Goal: Use online tool/utility: Utilize a website feature to perform a specific function

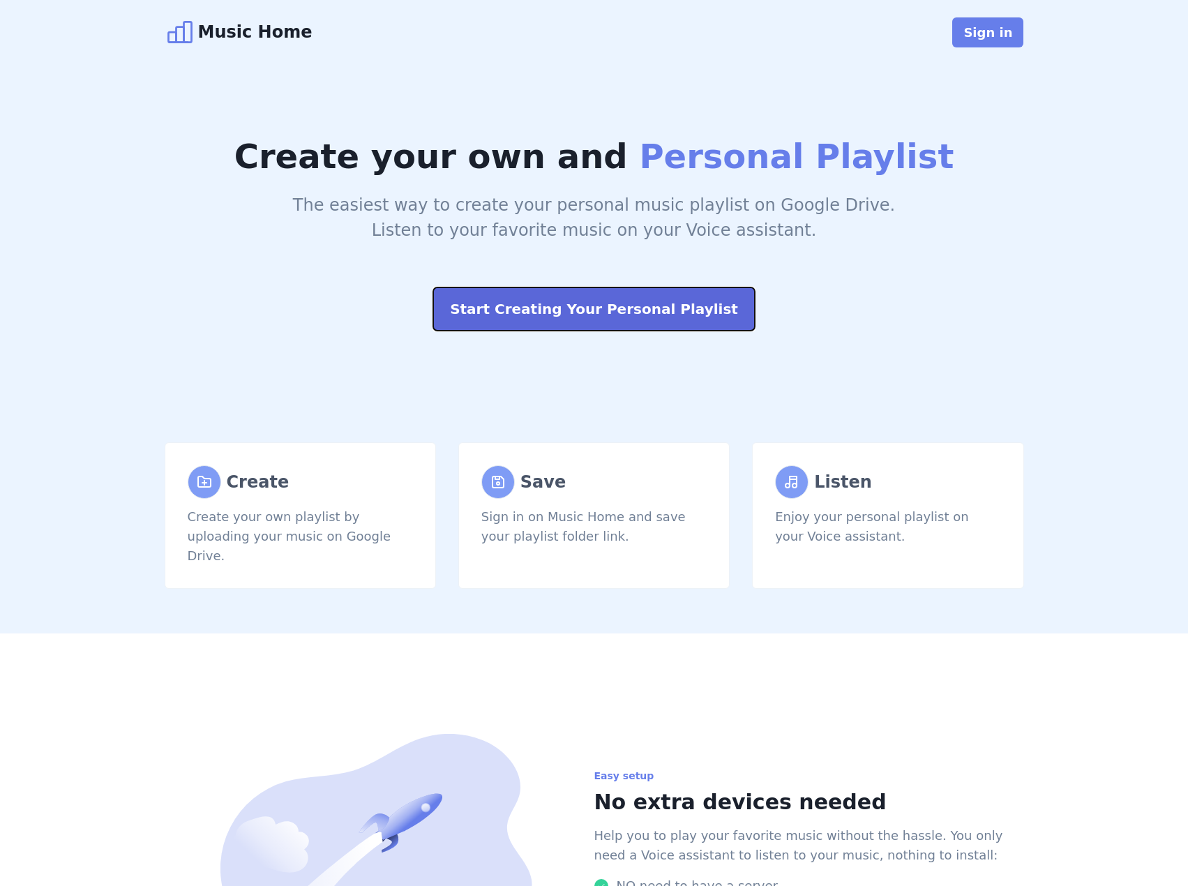
click at [601, 310] on button "Start Creating Your Personal Playlist" at bounding box center [594, 308] width 322 height 43
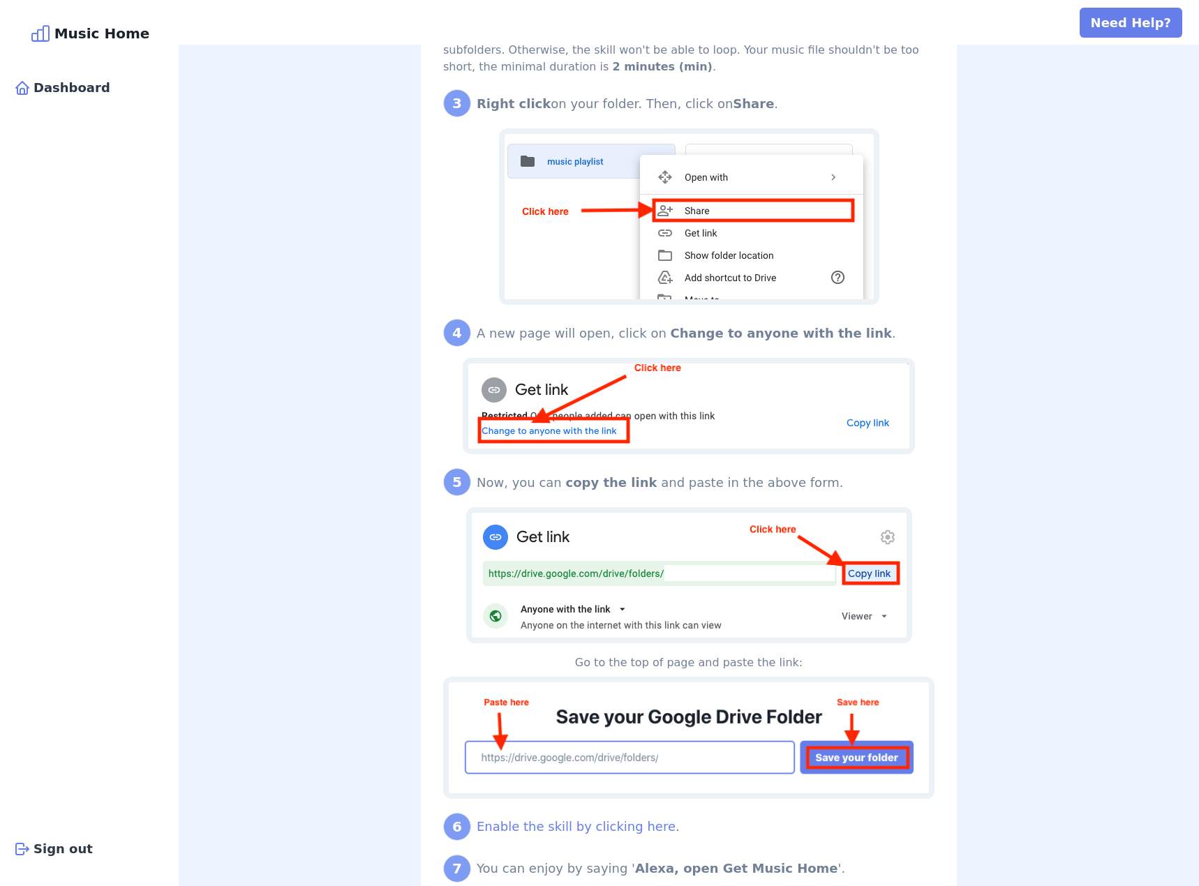
scroll to position [698, 0]
click at [703, 571] on img at bounding box center [689, 574] width 446 height 136
click at [681, 570] on img at bounding box center [689, 574] width 446 height 136
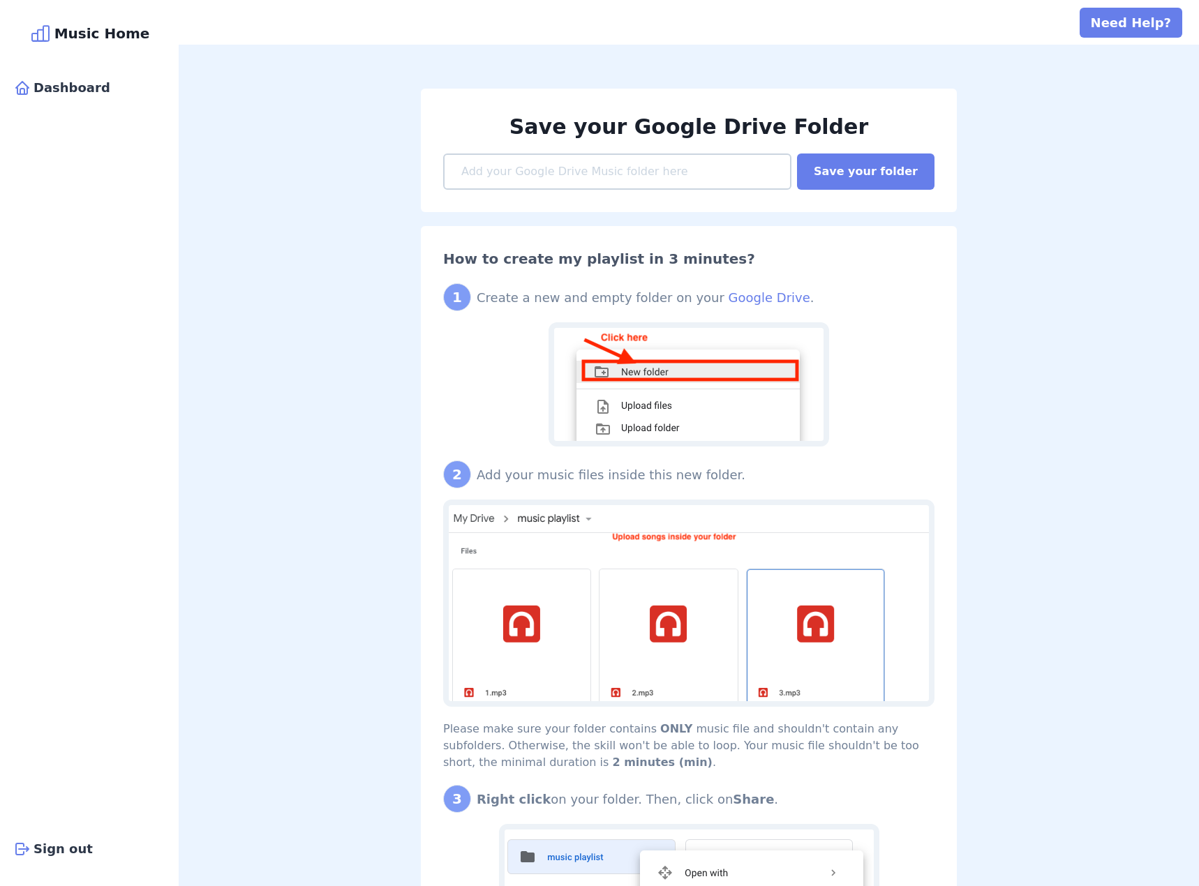
scroll to position [0, 0]
paste input "https://drive.google.com/drive/folders/1EbgvO322Pr0fdEtN5seeflvH-3mk8V12?usp=sh…"
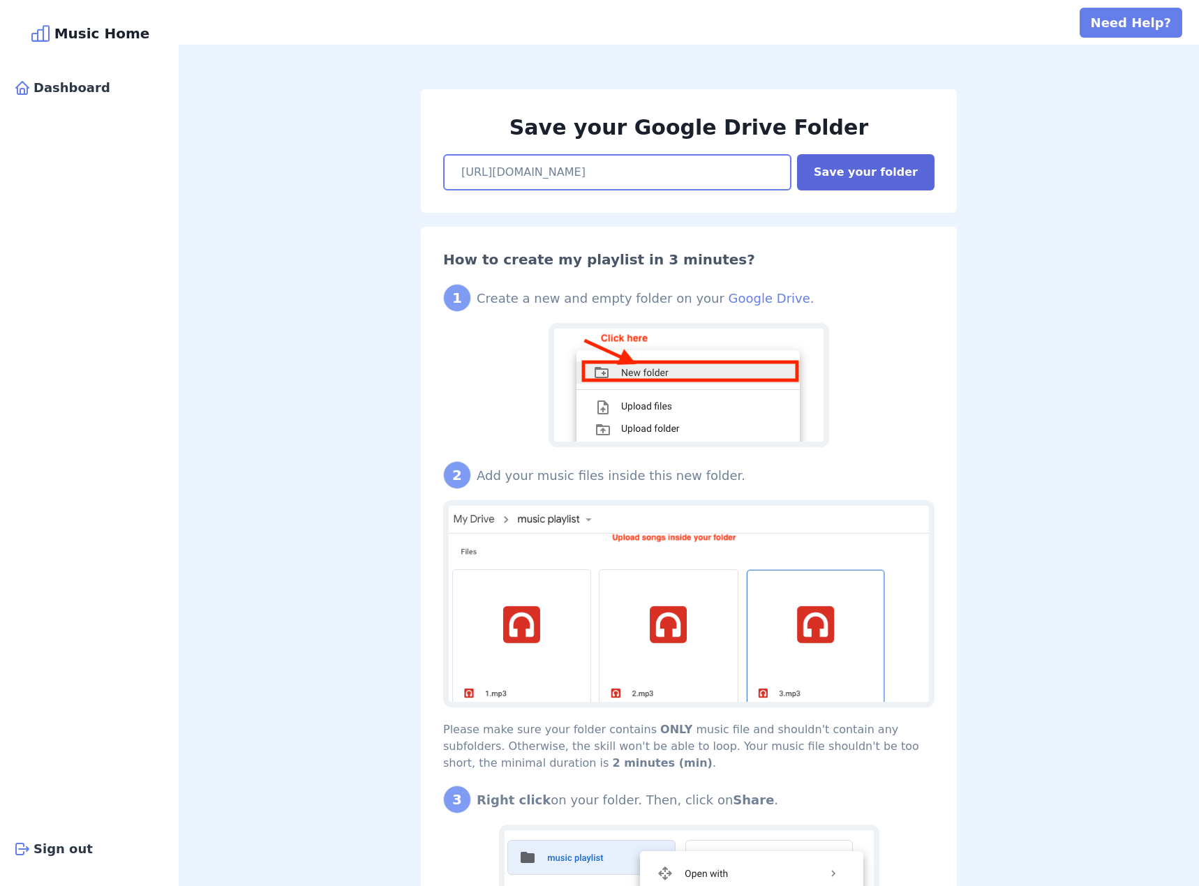
type input "https://drive.google.com/drive/folders/1EbgvO322Pr0fdEtN5seeflvH-3mk8V12?usp=sh…"
click at [853, 173] on button "Save your folder" at bounding box center [865, 172] width 137 height 36
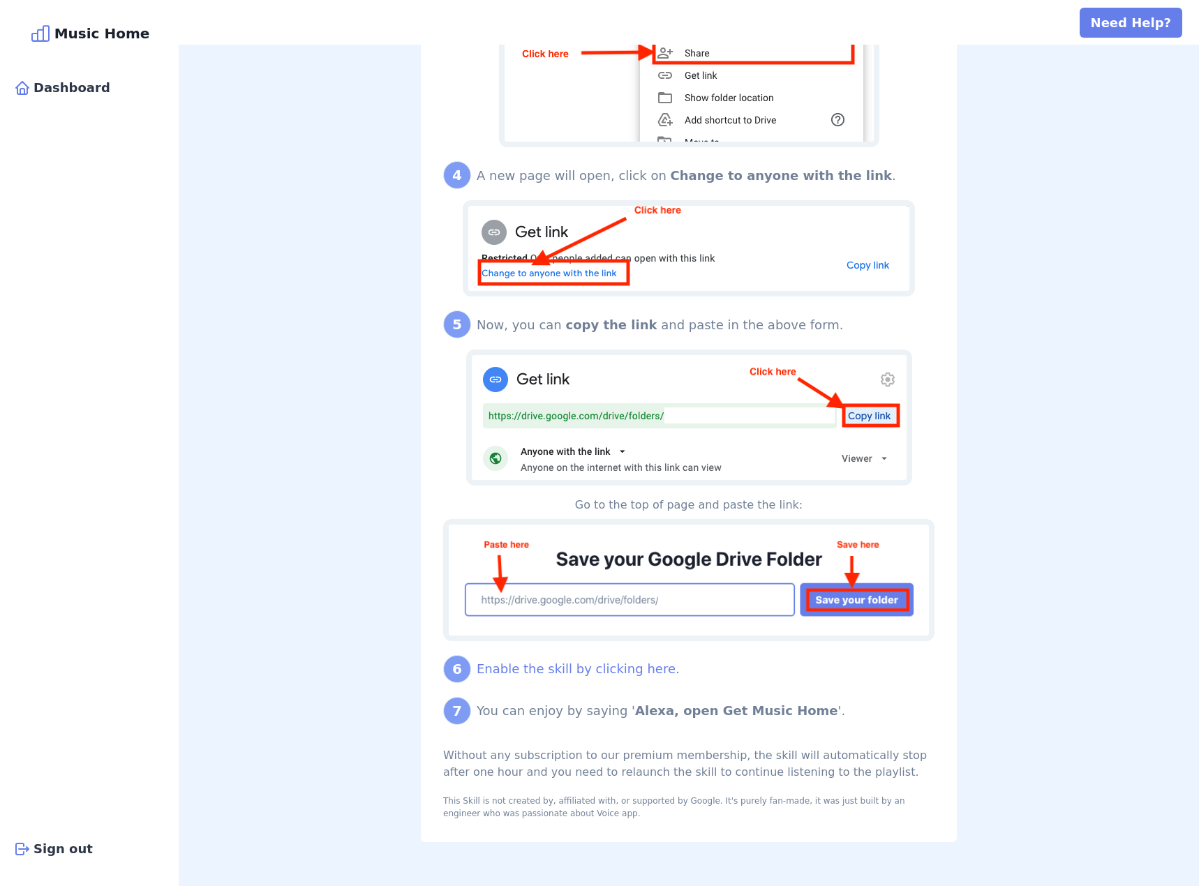
scroll to position [940, 0]
click at [575, 672] on link "Enable the skill by clicking here" at bounding box center [576, 668] width 199 height 15
click at [600, 673] on link "Enable the skill by clicking here" at bounding box center [576, 668] width 199 height 15
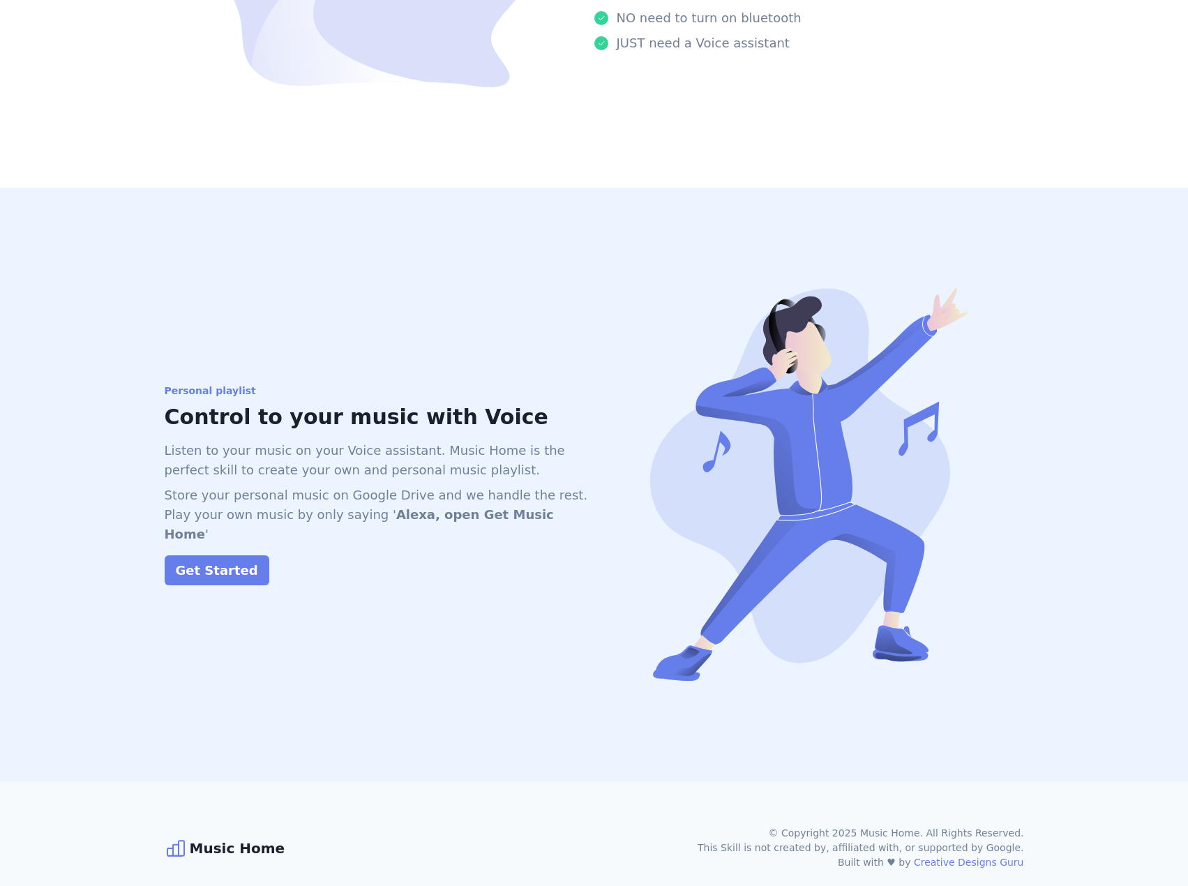
scroll to position [927, 0]
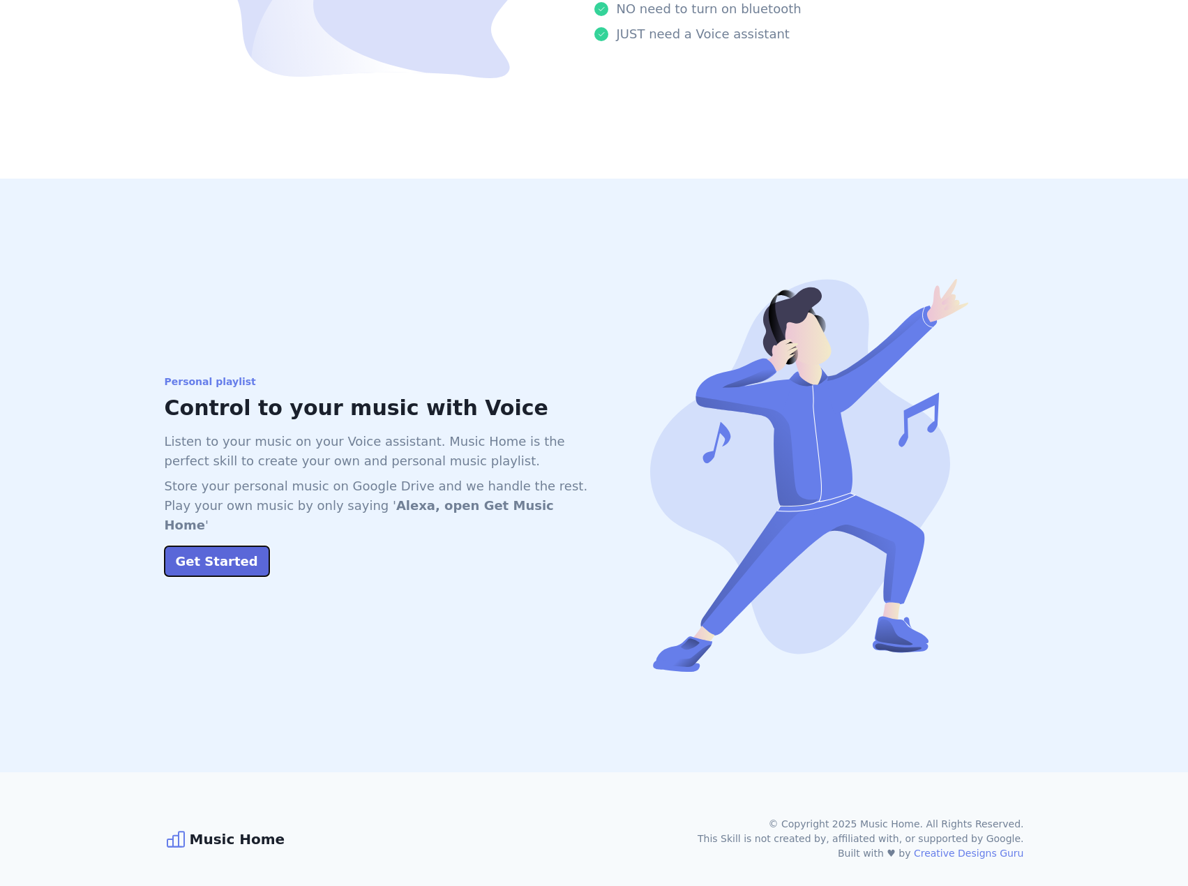
click at [214, 546] on button "Get Started" at bounding box center [217, 561] width 105 height 30
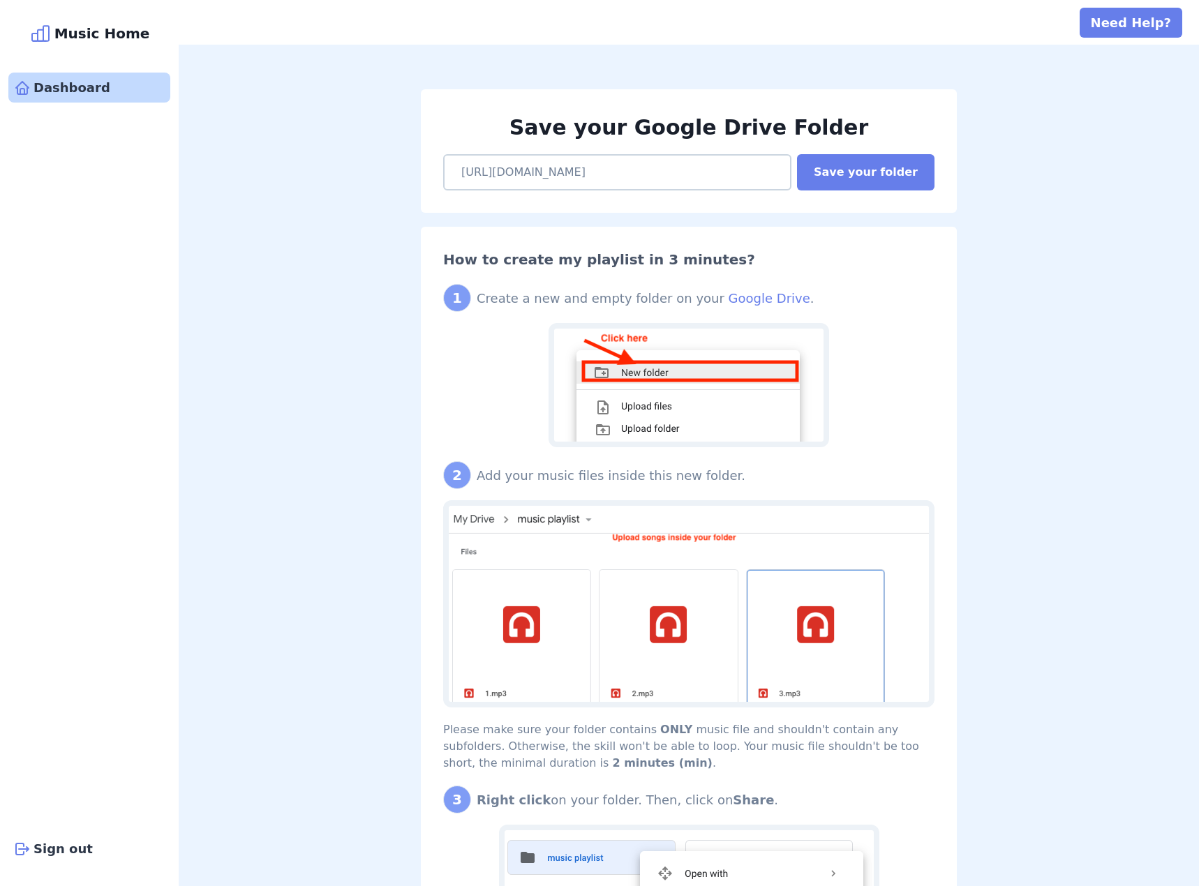
click at [61, 88] on div "Dashboard" at bounding box center [89, 88] width 162 height 30
click at [1125, 28] on button "Need Help?" at bounding box center [1130, 23] width 103 height 30
click at [1057, 185] on div "Save your Google Drive Folder https://drive.google.com/drive/folders/1EbgvO322P…" at bounding box center [689, 893] width 1020 height 1696
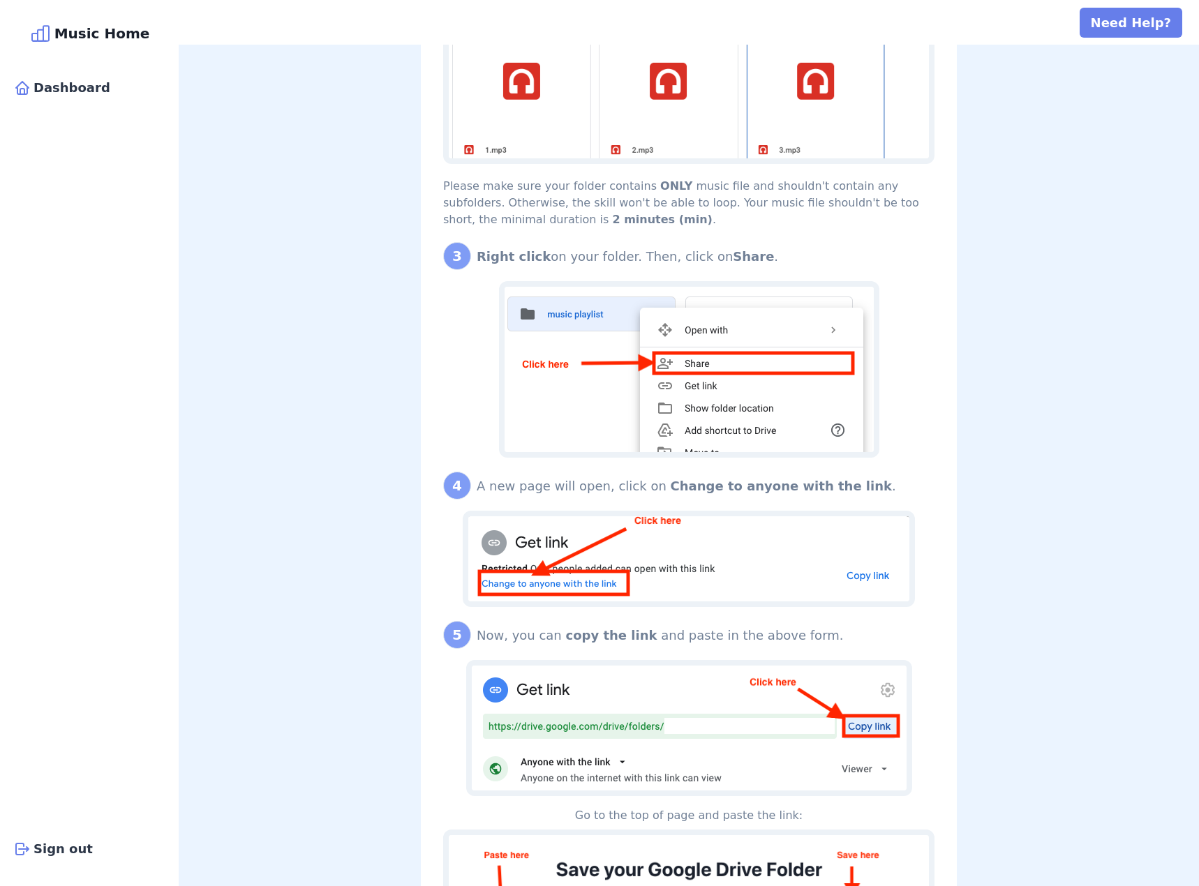
scroll to position [506, 0]
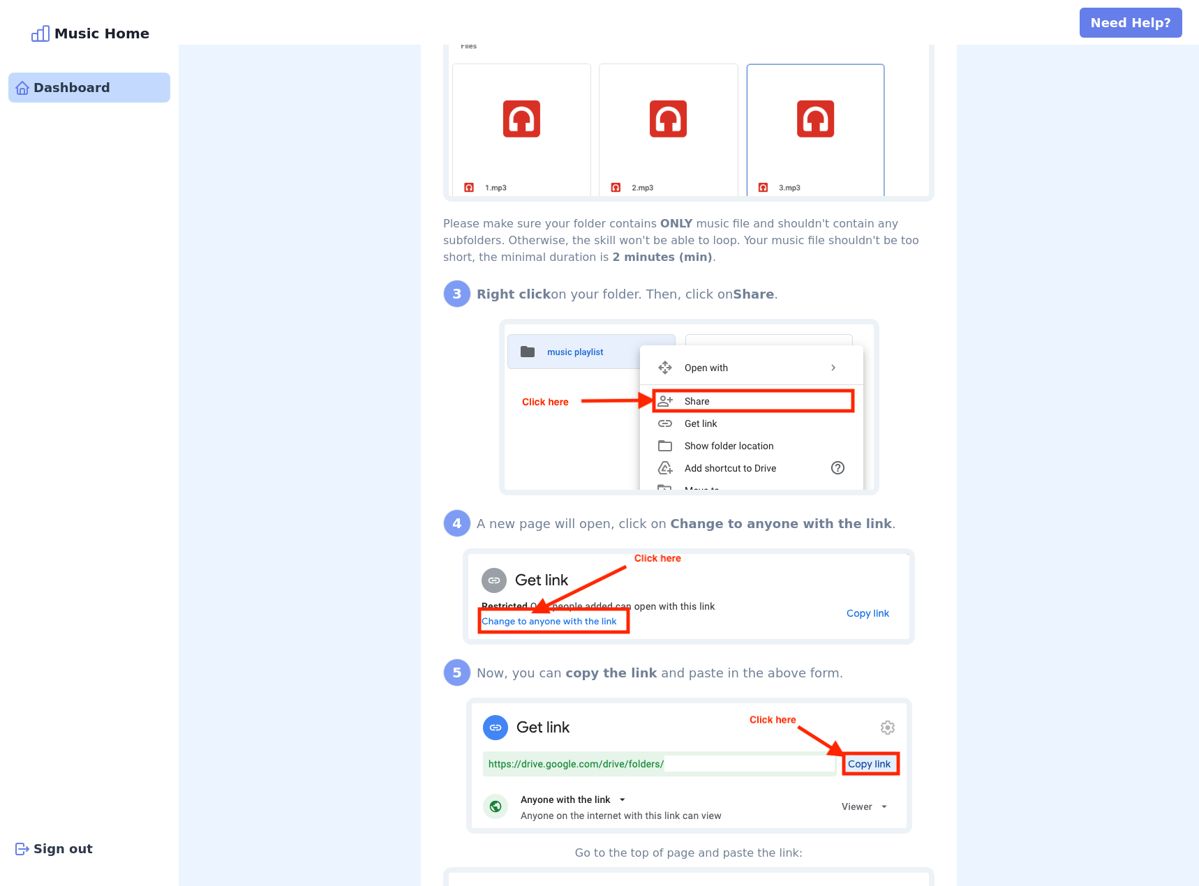
click at [70, 94] on div "Dashboard" at bounding box center [89, 88] width 162 height 30
click at [97, 30] on div "Music Home" at bounding box center [89, 33] width 162 height 22
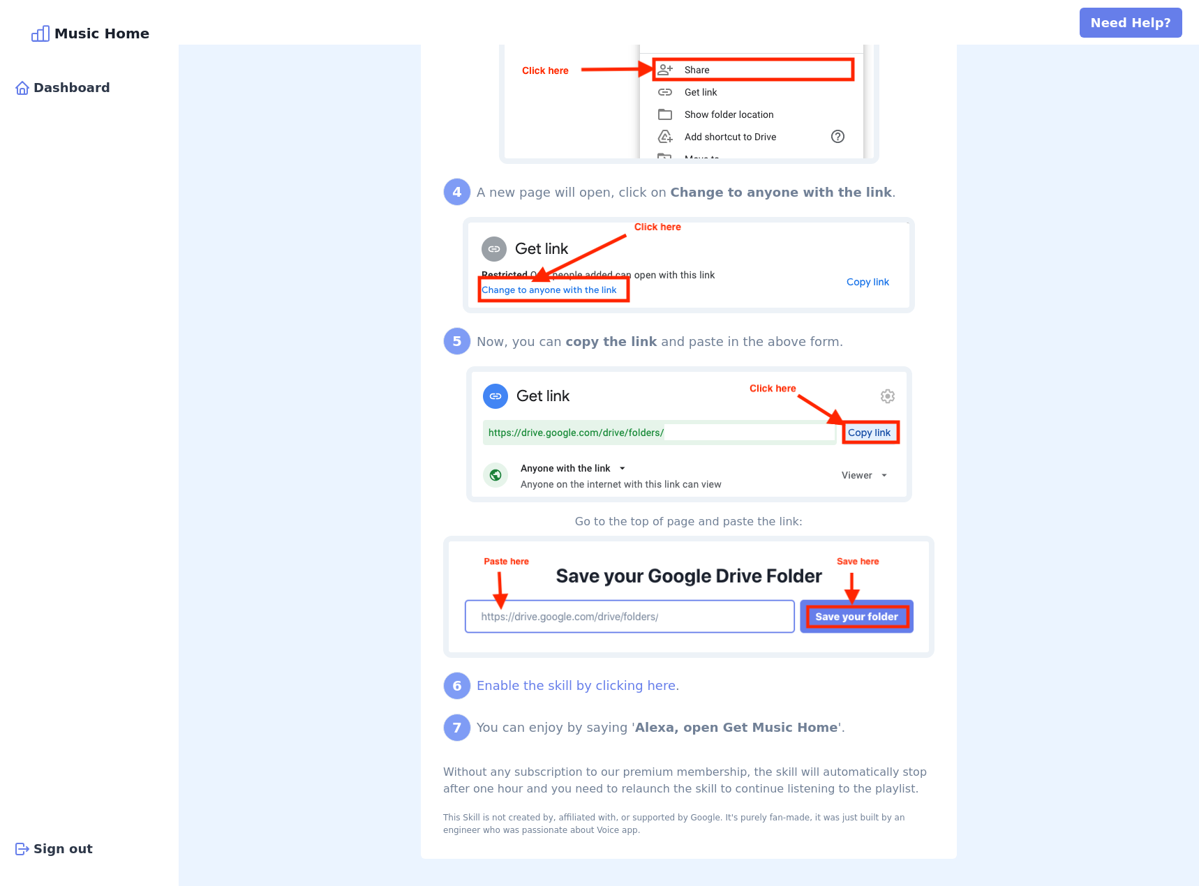
scroll to position [855, 0]
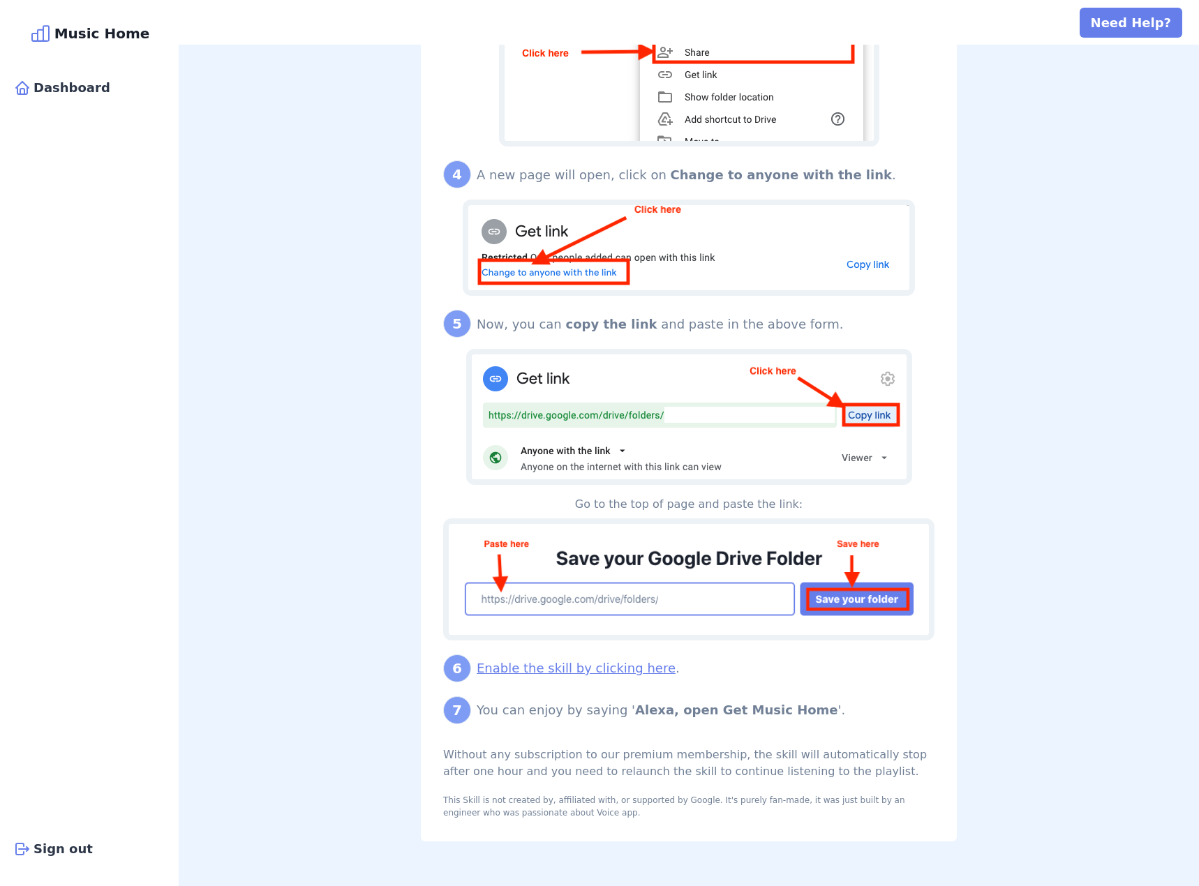
click at [571, 664] on link "Enable the skill by clicking here" at bounding box center [576, 668] width 199 height 15
